Goal: Information Seeking & Learning: Understand process/instructions

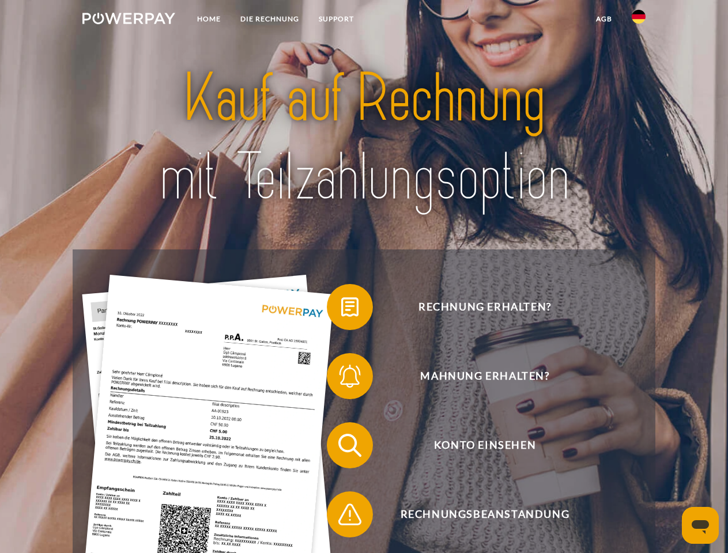
click at [129, 20] on img at bounding box center [128, 19] width 93 height 12
click at [639, 20] on img at bounding box center [639, 17] width 14 height 14
click at [603, 19] on link "agb" at bounding box center [604, 19] width 36 height 21
click at [341, 310] on span at bounding box center [333, 307] width 58 height 58
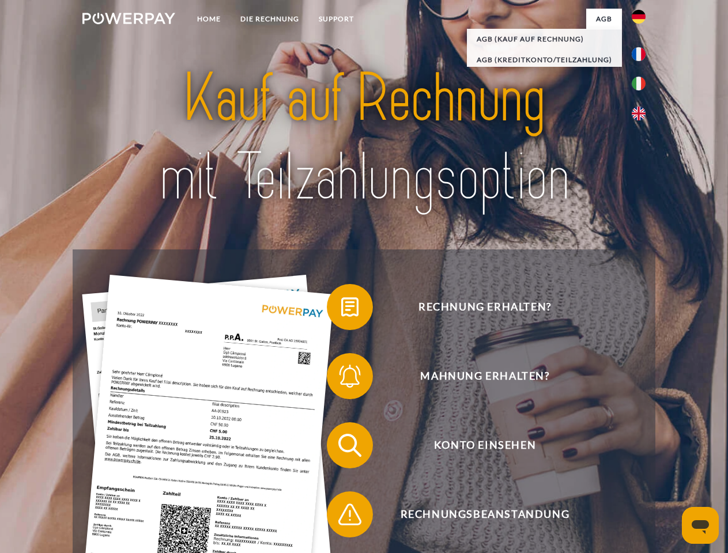
click at [341, 379] on span at bounding box center [333, 377] width 58 height 58
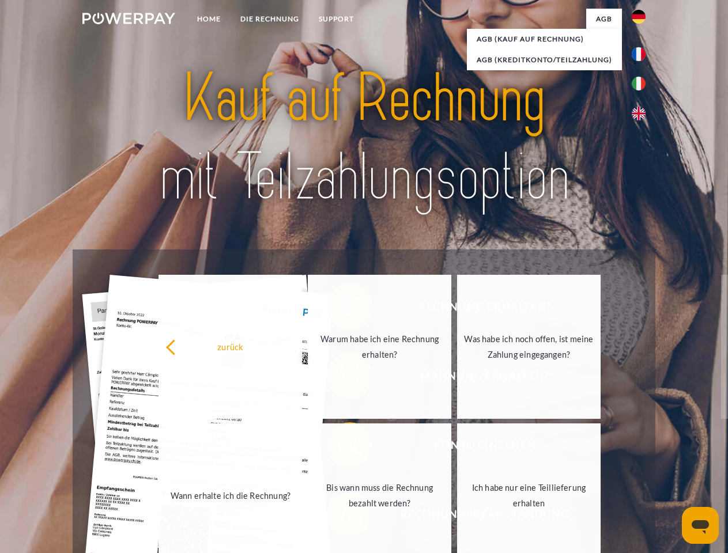
click at [341, 448] on link "Bis wann muss die Rechnung bezahlt werden?" at bounding box center [380, 496] width 144 height 144
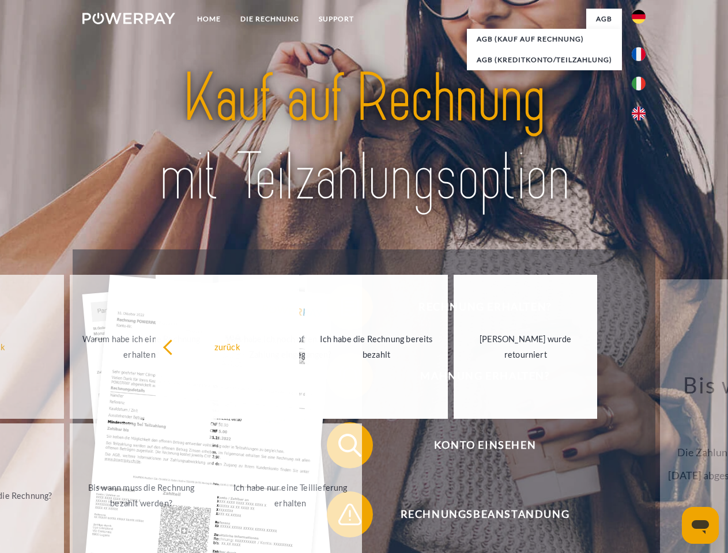
click at [341, 517] on span at bounding box center [333, 515] width 58 height 58
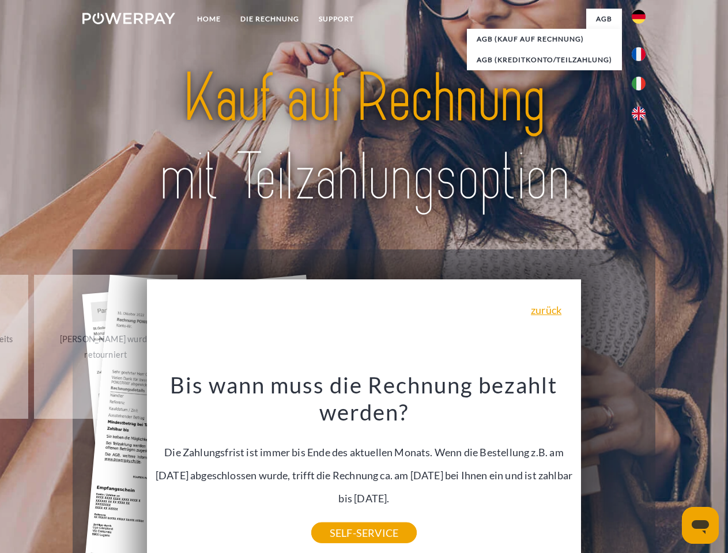
click at [700, 526] on icon "Messaging-Fenster öffnen" at bounding box center [700, 527] width 17 height 14
